Goal: Transaction & Acquisition: Purchase product/service

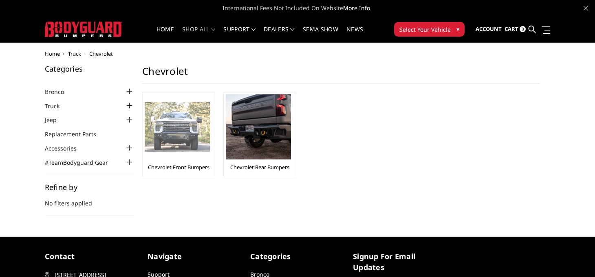
click at [164, 164] on link "Chevrolet Front Bumpers" at bounding box center [179, 167] width 62 height 7
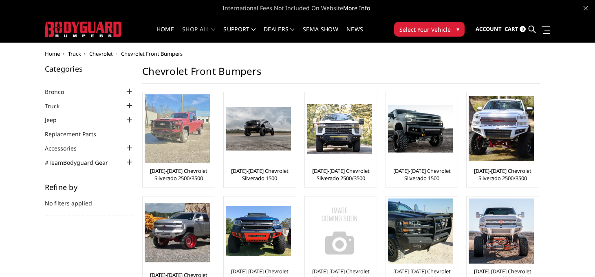
click at [148, 142] on img at bounding box center [177, 128] width 65 height 69
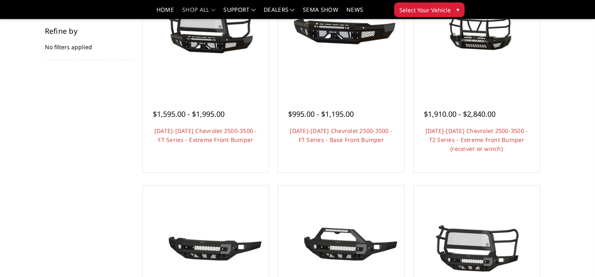
scroll to position [81, 0]
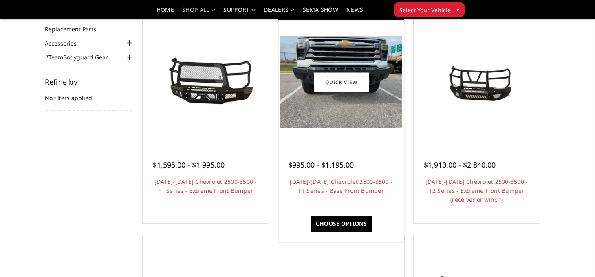
click at [330, 108] on img at bounding box center [341, 82] width 122 height 92
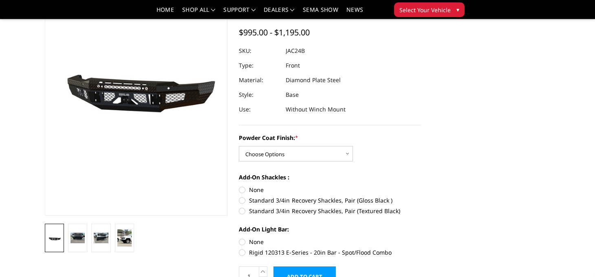
scroll to position [81, 0]
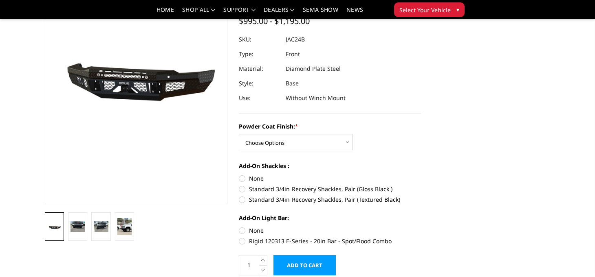
click at [242, 199] on label "Standard 3/4in Recovery Shackles, Pair (Textured Black)" at bounding box center [330, 200] width 182 height 9
click at [421, 185] on input "Standard 3/4in Recovery Shackles, Pair (Textured Black)" at bounding box center [421, 185] width 0 height 0
radio input "true"
click at [281, 145] on select "Choose Options Bare Metal Gloss Black Powder Coat Textured Black Powder Coat" at bounding box center [296, 142] width 114 height 15
select select "3386"
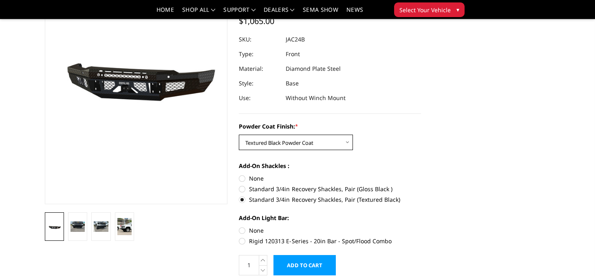
click at [240, 135] on select "Choose Options Bare Metal Gloss Black Powder Coat Textured Black Powder Coat" at bounding box center [296, 142] width 114 height 15
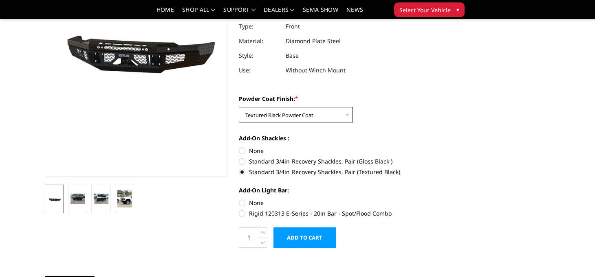
scroll to position [122, 0]
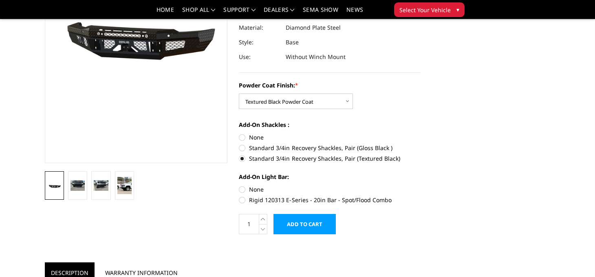
click at [243, 199] on label "Rigid 120313 E-Series - 20in Bar - Spot/Flood Combo" at bounding box center [330, 200] width 182 height 9
click at [421, 186] on input "Rigid 120313 E-Series - 20in Bar - Spot/Flood Combo" at bounding box center [421, 185] width 0 height 0
radio input "true"
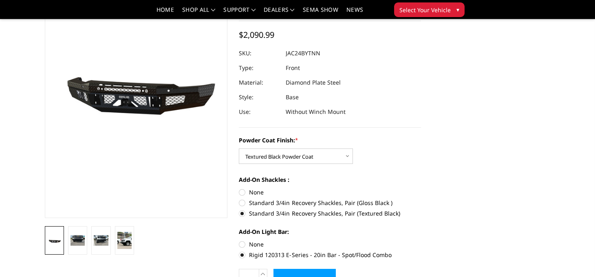
scroll to position [81, 0]
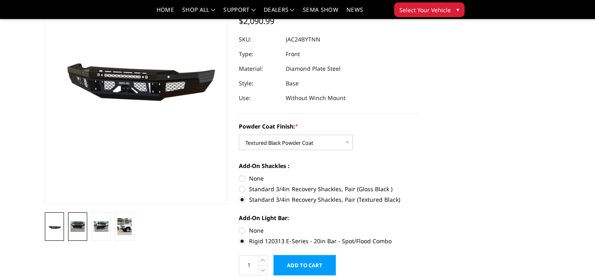
click at [70, 222] on img at bounding box center [77, 227] width 14 height 11
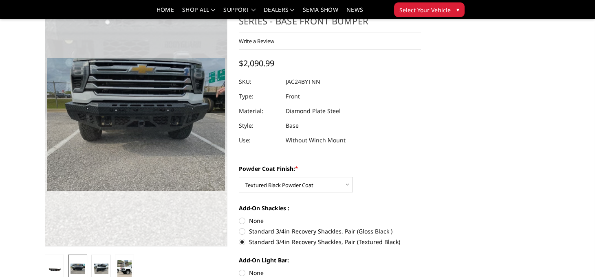
scroll to position [53, 0]
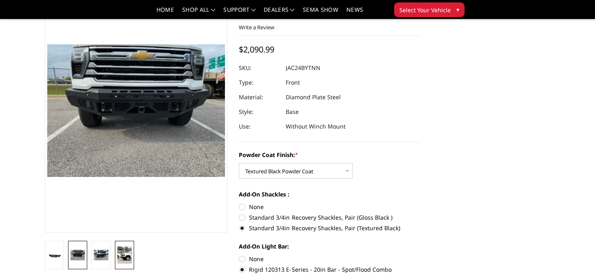
click at [117, 249] on img at bounding box center [124, 255] width 14 height 17
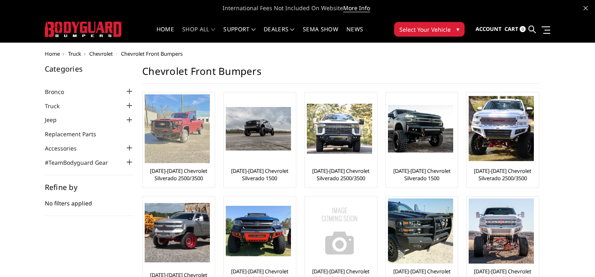
click at [171, 178] on link "[DATE]-[DATE] Chevrolet Silverado 2500/3500" at bounding box center [179, 174] width 68 height 15
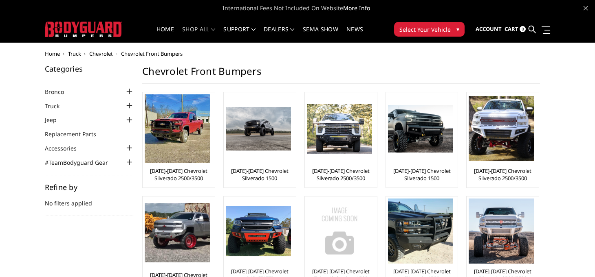
click at [89, 55] on span "Chevrolet" at bounding box center [101, 53] width 24 height 7
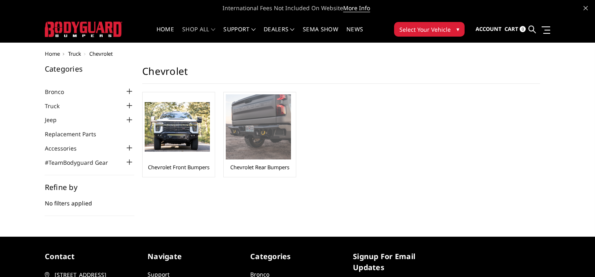
click at [235, 161] on div "Chevrolet Rear Bumpers" at bounding box center [260, 134] width 68 height 81
click at [230, 164] on link "Chevrolet Rear Bumpers" at bounding box center [259, 167] width 59 height 7
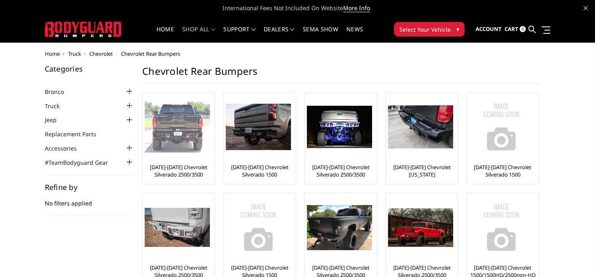
click at [166, 169] on link "[DATE]-[DATE] Chevrolet Silverado 2500/3500" at bounding box center [179, 171] width 68 height 15
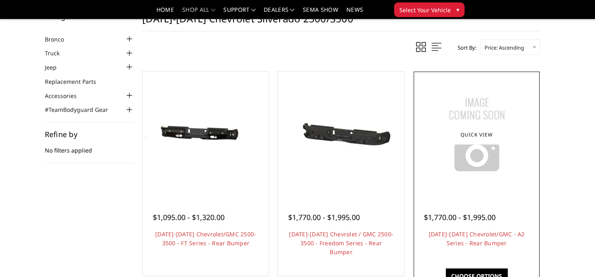
scroll to position [81, 0]
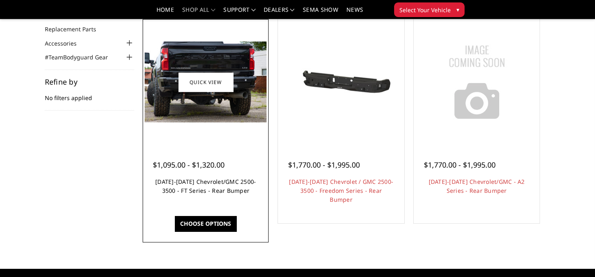
click at [189, 195] on link "2020-2025 Chevrolet/GMC 2500-3500 - FT Series - Rear Bumper" at bounding box center [205, 186] width 101 height 17
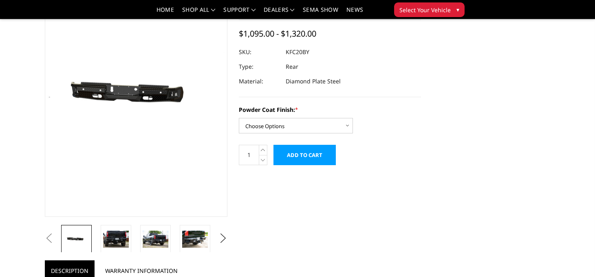
scroll to position [81, 0]
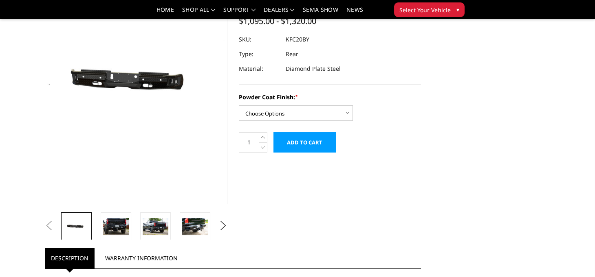
click at [222, 230] on img at bounding box center [235, 226] width 26 height 17
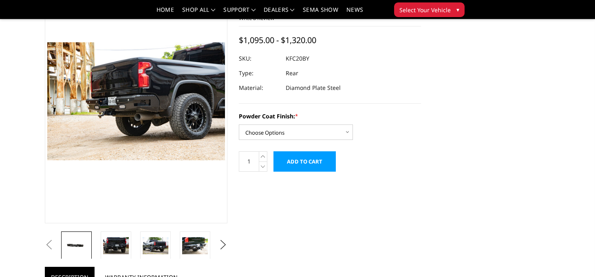
click at [64, 241] on img at bounding box center [77, 246] width 26 height 12
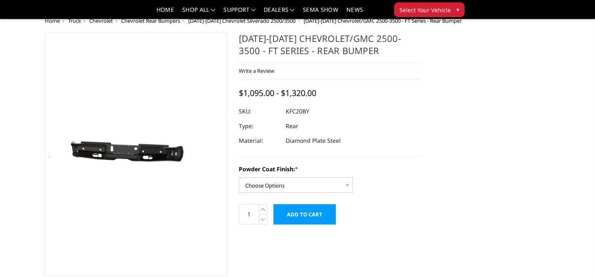
scroll to position [0, 0]
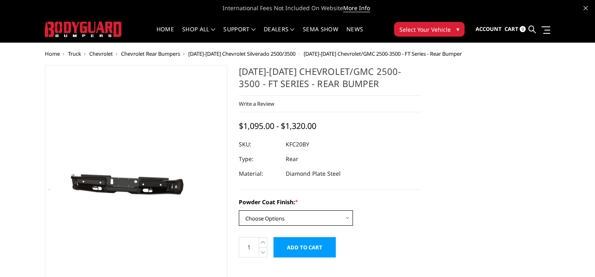
click at [350, 220] on select "Choose Options Bare Metal Gloss Black Powder Coat Textured Black Powder Coat" at bounding box center [296, 218] width 114 height 15
click at [396, 210] on div "Powder Coat Finish: * Choose Options Bare Metal Gloss Black Powder Coat Texture…" at bounding box center [330, 212] width 182 height 28
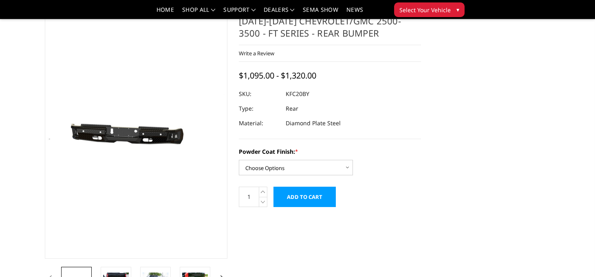
scroll to position [40, 0]
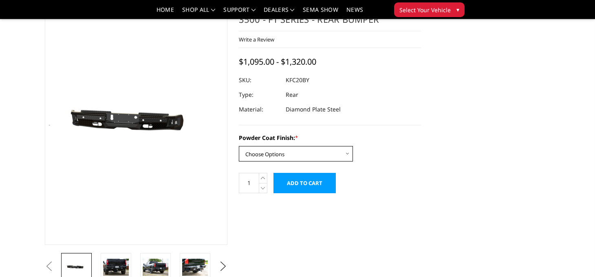
click at [346, 160] on select "Choose Options Bare Metal Gloss Black Powder Coat Textured Black Powder Coat" at bounding box center [296, 153] width 114 height 15
click at [240, 146] on select "Choose Options Bare Metal Gloss Black Powder Coat Textured Black Powder Coat" at bounding box center [296, 153] width 114 height 15
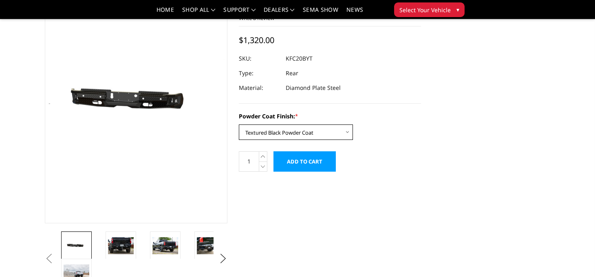
scroll to position [81, 0]
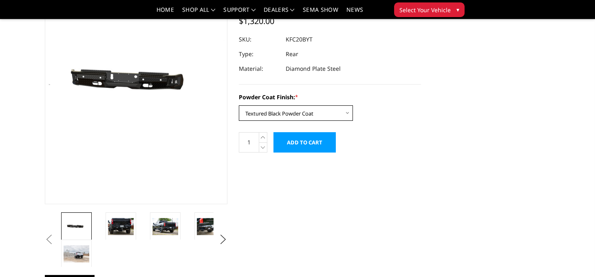
click at [345, 114] on select "Choose Options Bare Metal Gloss Black Powder Coat Textured Black Powder Coat" at bounding box center [296, 112] width 114 height 15
select select "3418"
click at [240, 105] on select "Choose Options Bare Metal Gloss Black Powder Coat Textured Black Powder Coat" at bounding box center [296, 112] width 114 height 15
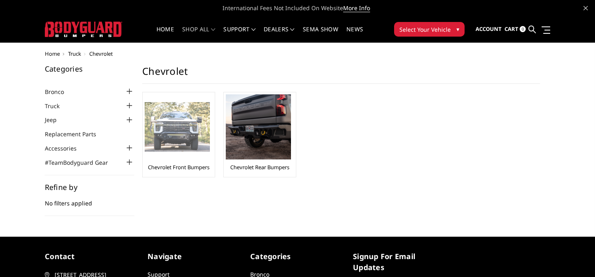
click at [175, 153] on div at bounding box center [177, 126] width 65 height 65
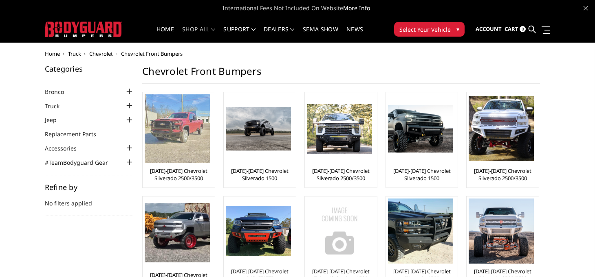
click at [173, 175] on link "[DATE]-[DATE] Chevrolet Silverado 2500/3500" at bounding box center [179, 174] width 68 height 15
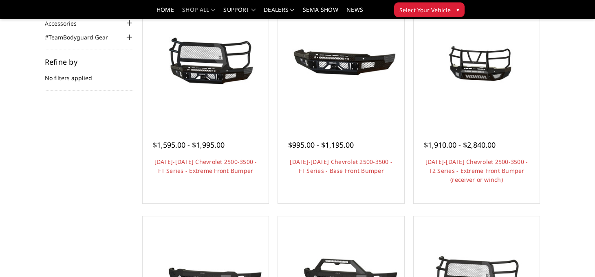
scroll to position [81, 0]
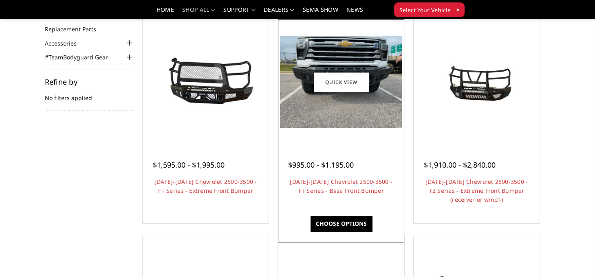
click at [335, 194] on h4 "[DATE]-[DATE] Chevrolet 2500-3500 - FT Series - Base Front Bumper" at bounding box center [340, 187] width 105 height 18
click at [336, 195] on link "[DATE]-[DATE] Chevrolet 2500-3500 - FT Series - Base Front Bumper" at bounding box center [341, 186] width 103 height 17
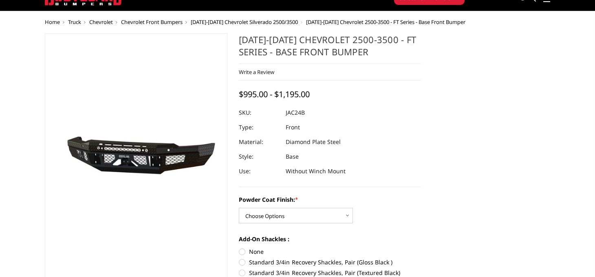
scroll to position [81, 0]
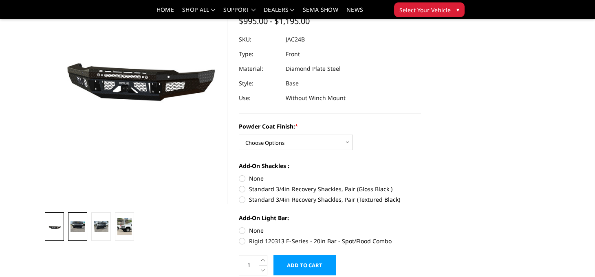
click at [70, 228] on img at bounding box center [77, 227] width 14 height 11
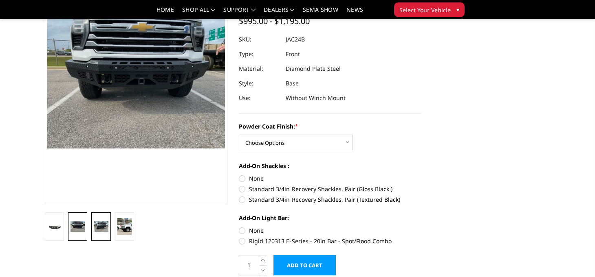
click at [94, 228] on img at bounding box center [101, 227] width 14 height 11
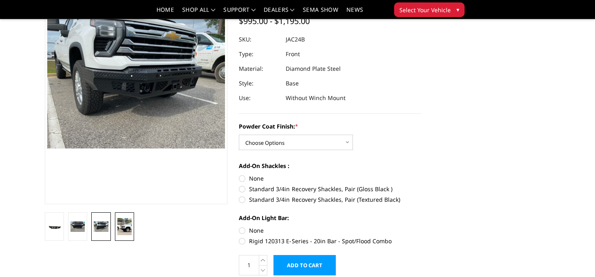
click at [117, 228] on img at bounding box center [124, 226] width 14 height 17
